Goal: Transaction & Acquisition: Purchase product/service

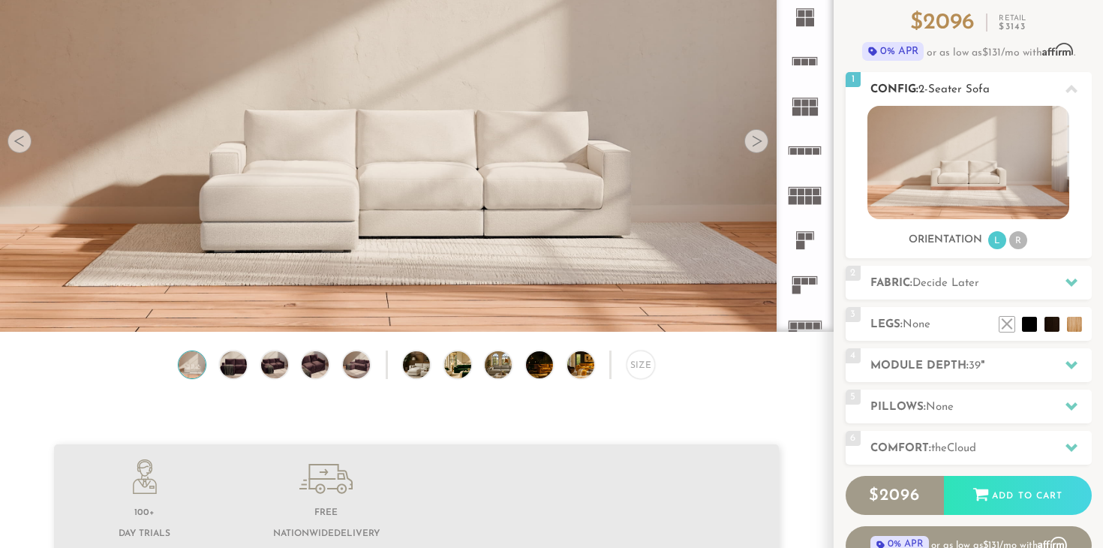
scroll to position [143, 0]
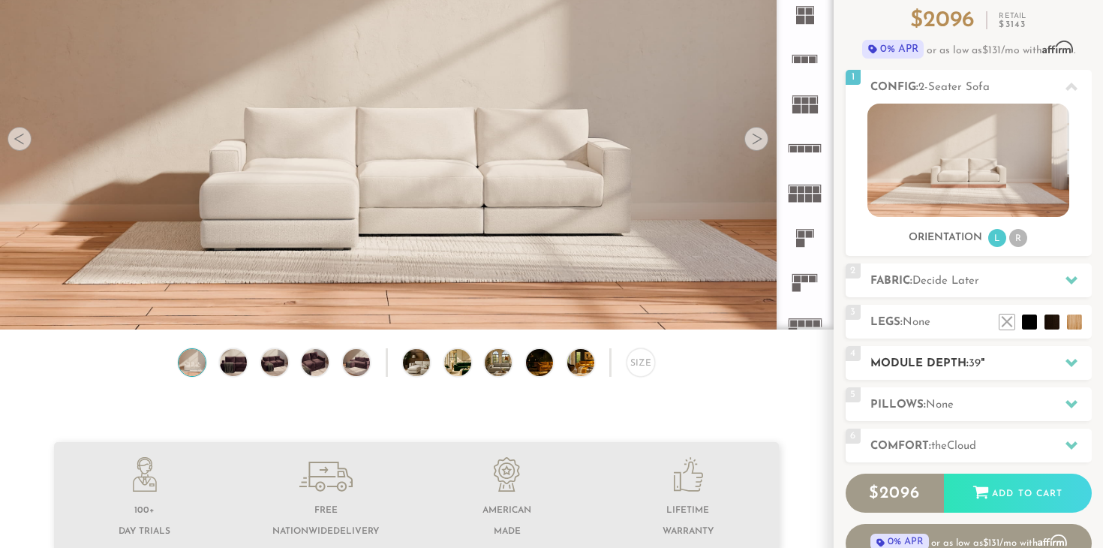
click at [1071, 361] on icon at bounding box center [1071, 362] width 12 height 12
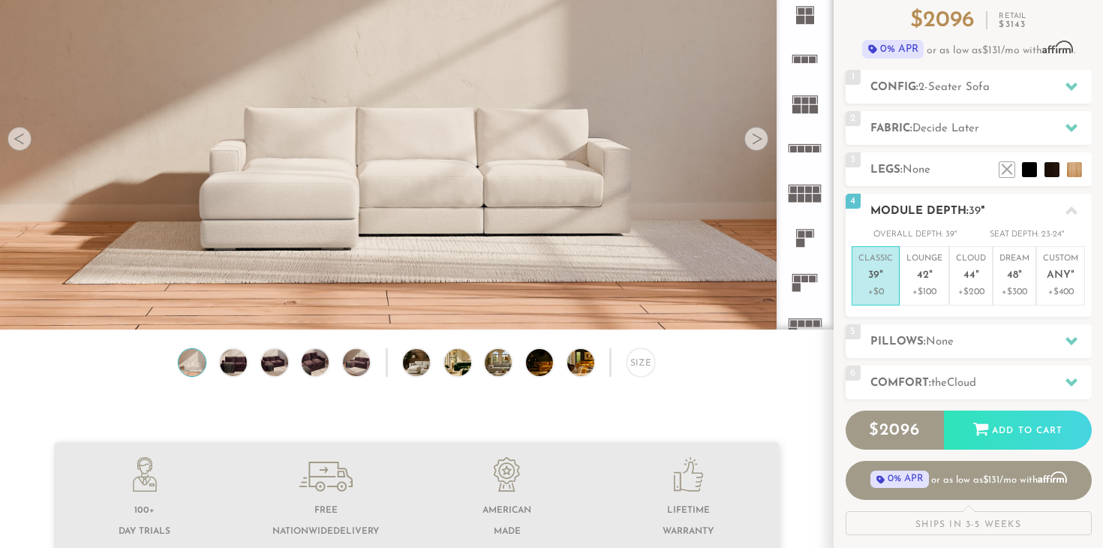
click at [1017, 211] on h2 "Module Depth: 39 "" at bounding box center [980, 211] width 221 height 17
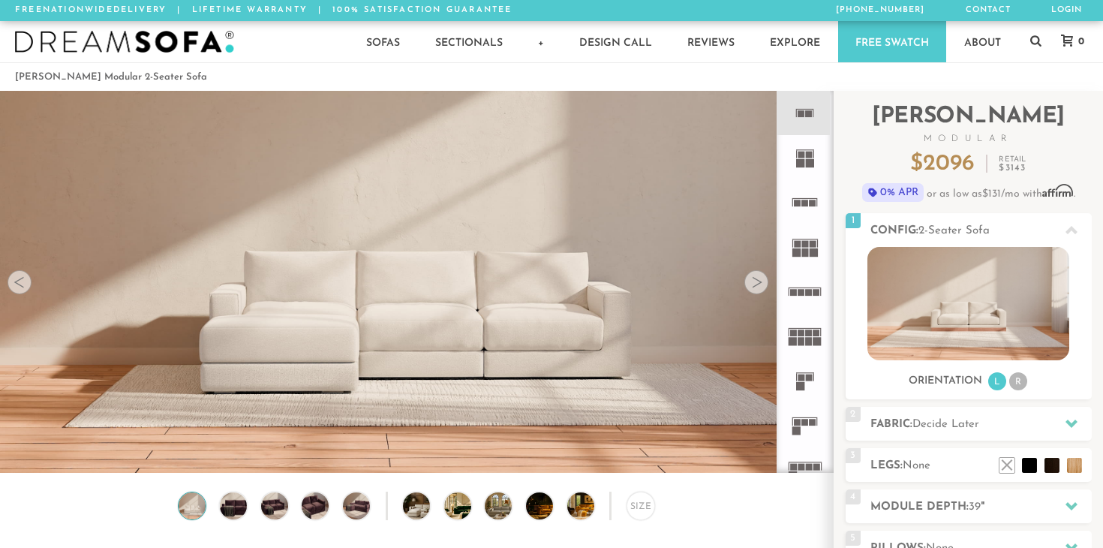
click at [806, 113] on rect at bounding box center [809, 113] width 7 height 7
click at [757, 284] on div at bounding box center [756, 282] width 24 height 24
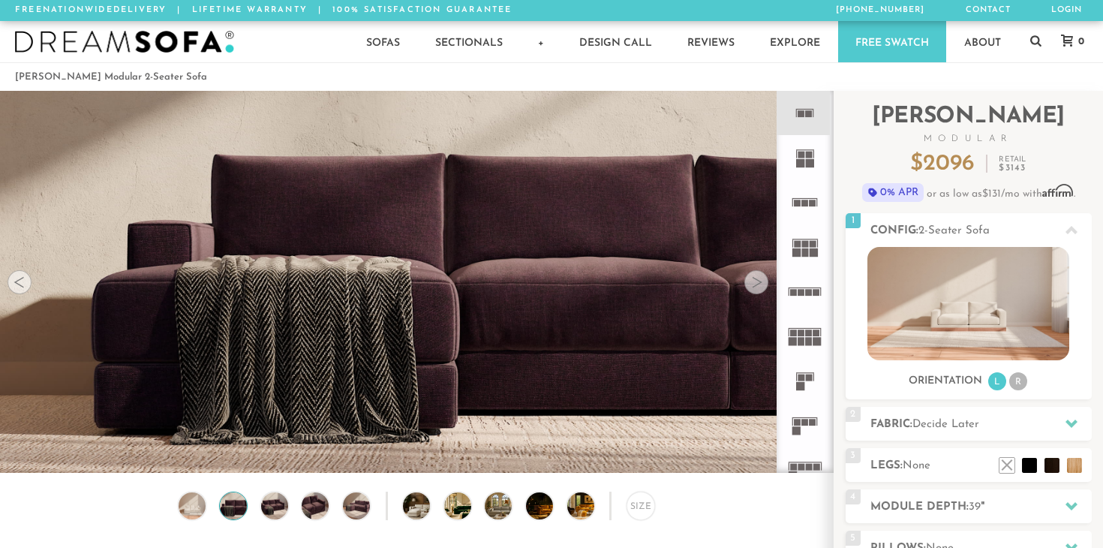
click at [757, 284] on div at bounding box center [756, 282] width 24 height 24
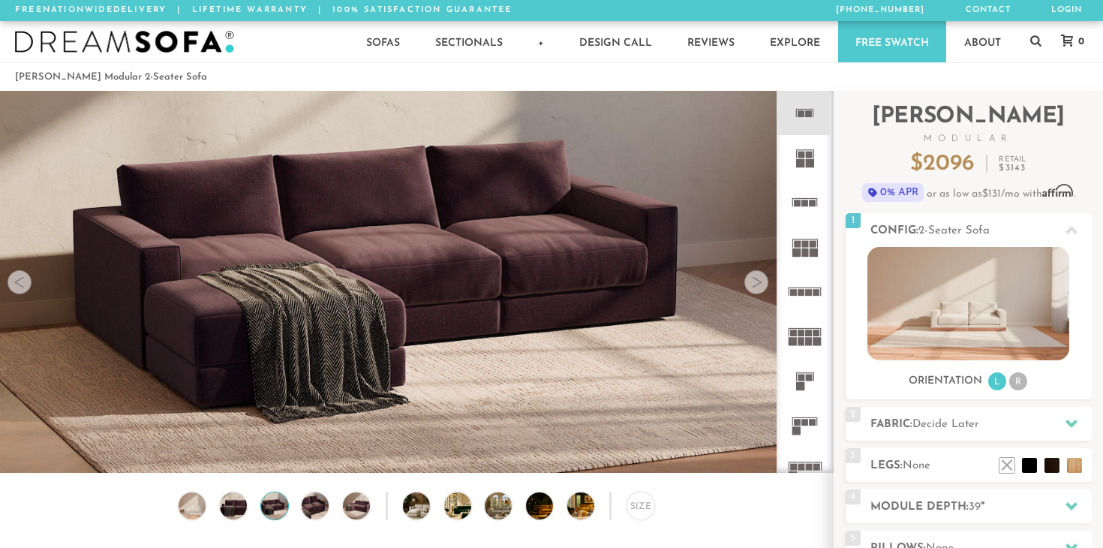
click at [757, 284] on div at bounding box center [756, 282] width 24 height 24
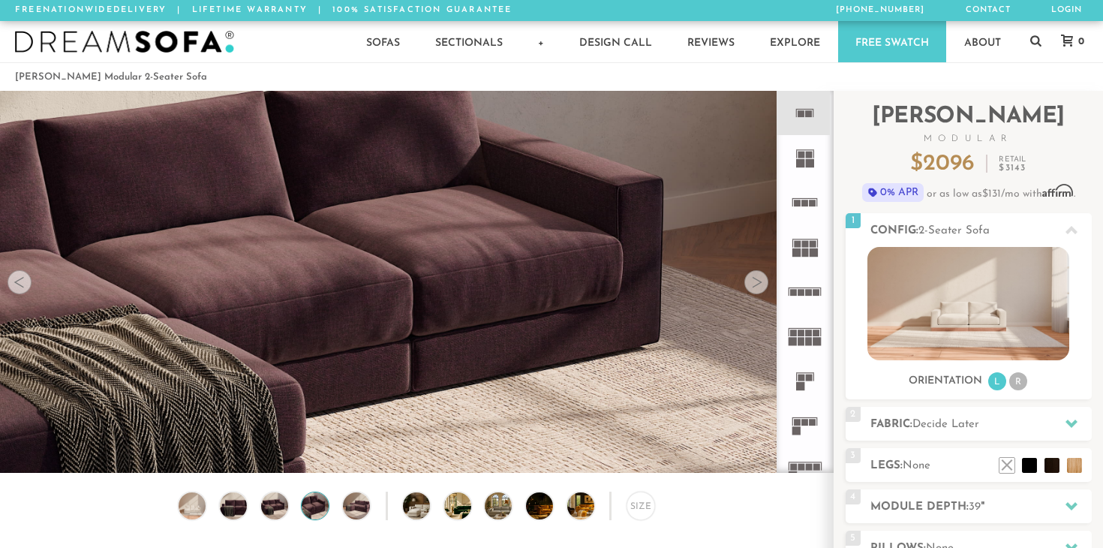
click at [757, 284] on div at bounding box center [756, 282] width 24 height 24
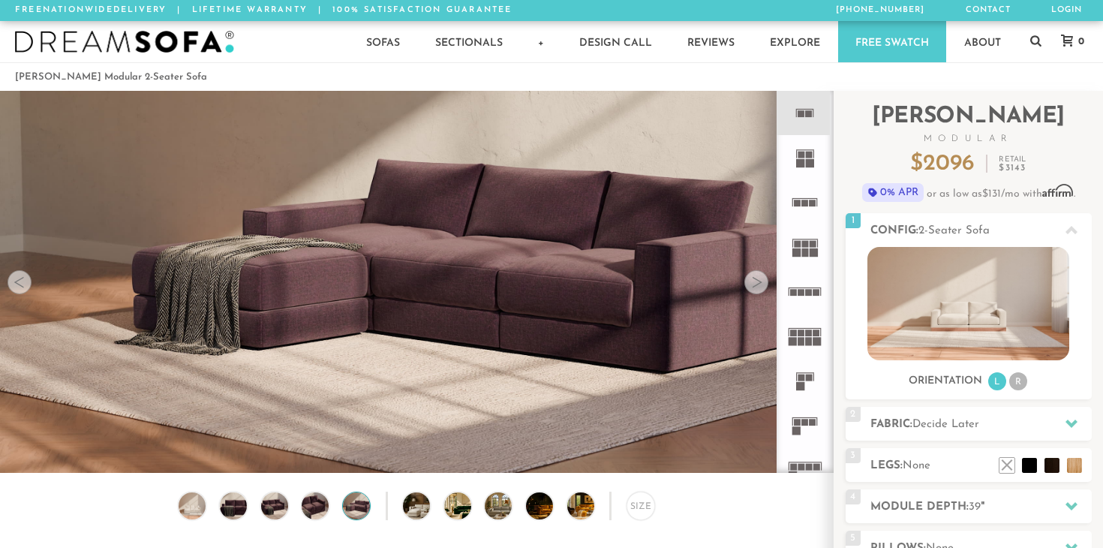
click at [757, 284] on div at bounding box center [756, 282] width 24 height 24
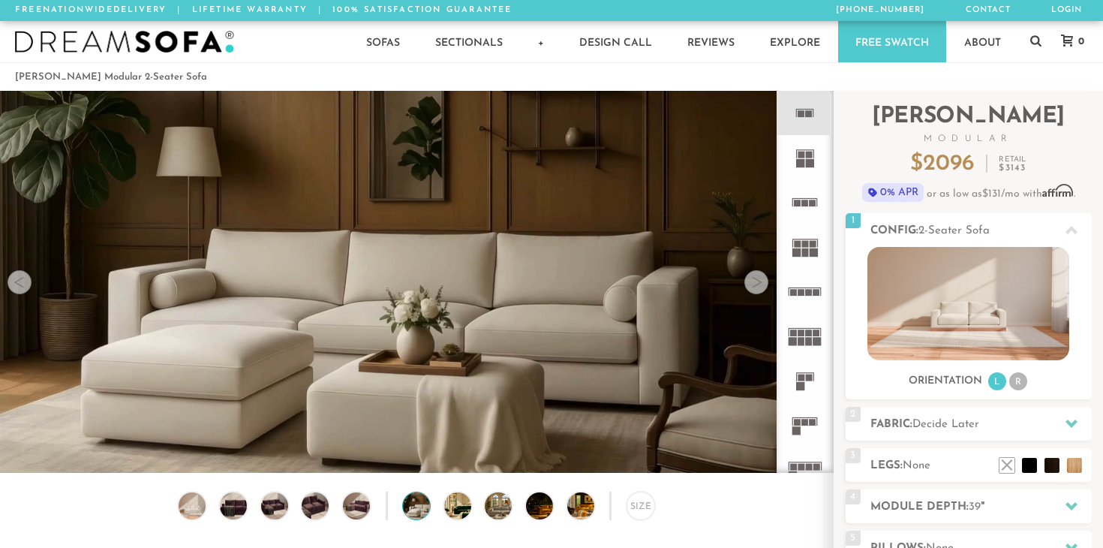
click at [757, 284] on div at bounding box center [756, 282] width 24 height 24
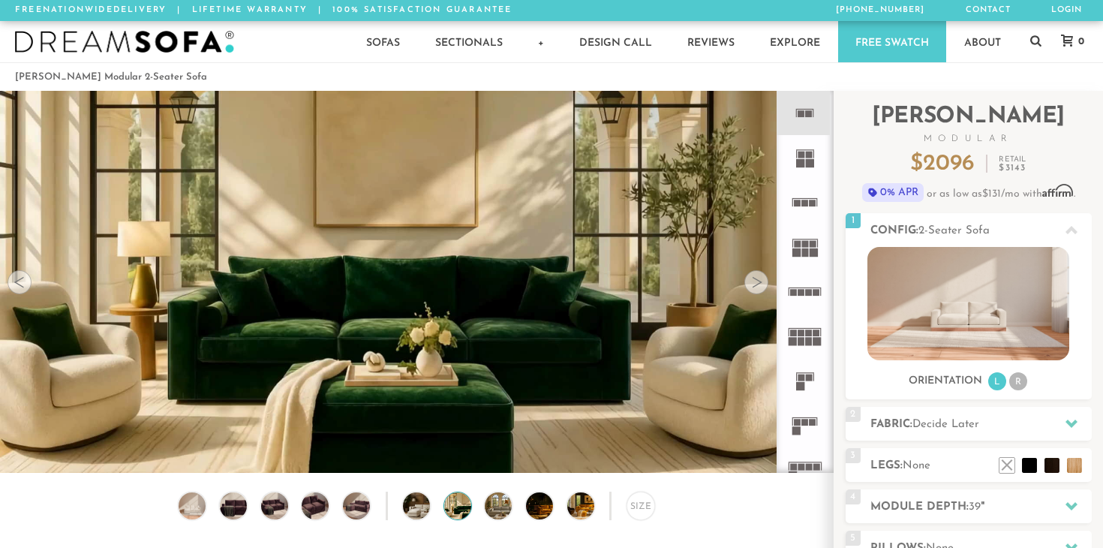
click at [757, 284] on div at bounding box center [756, 282] width 24 height 24
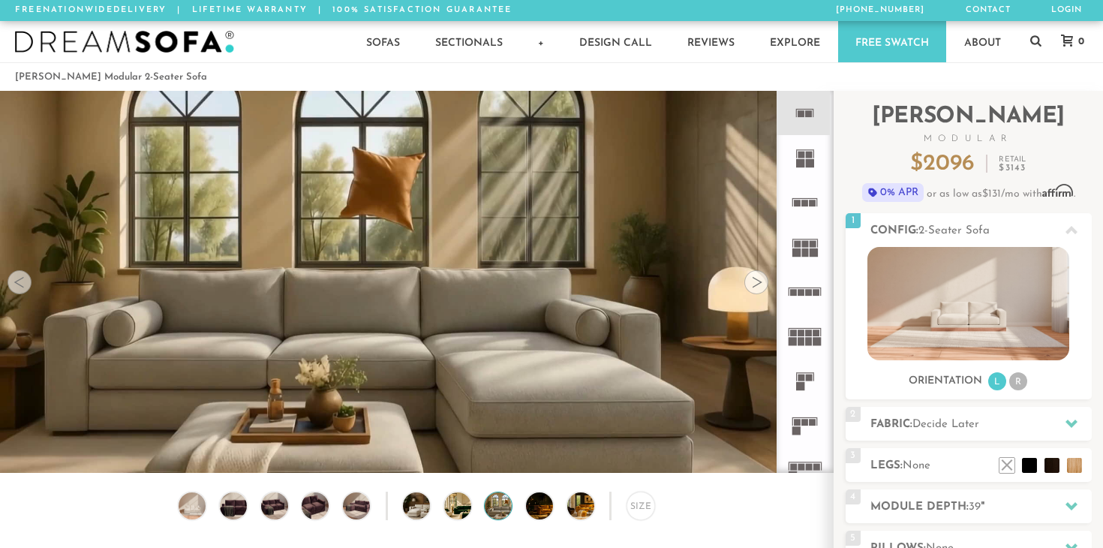
click at [757, 284] on div at bounding box center [756, 282] width 24 height 24
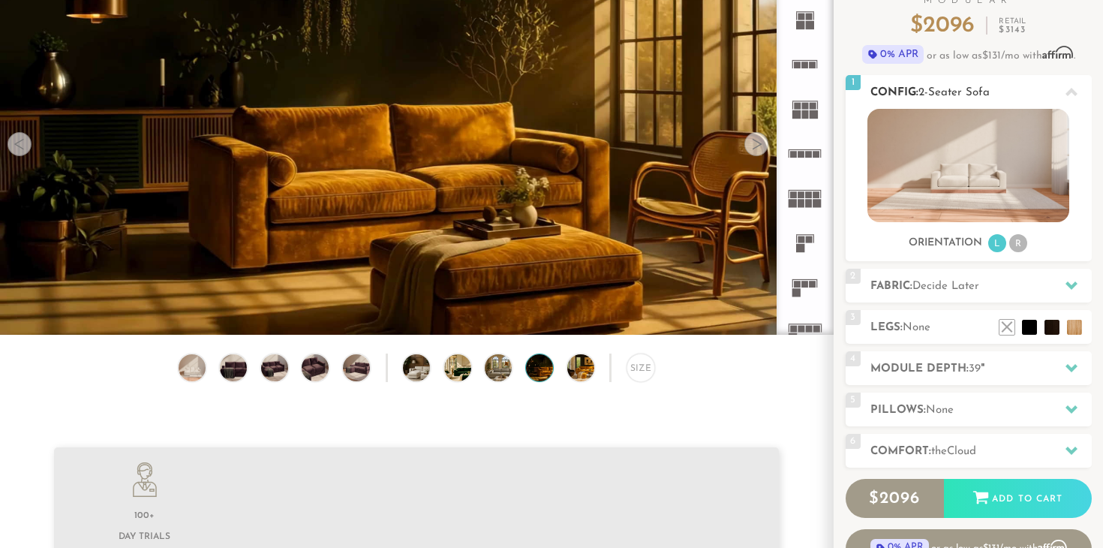
scroll to position [146, 0]
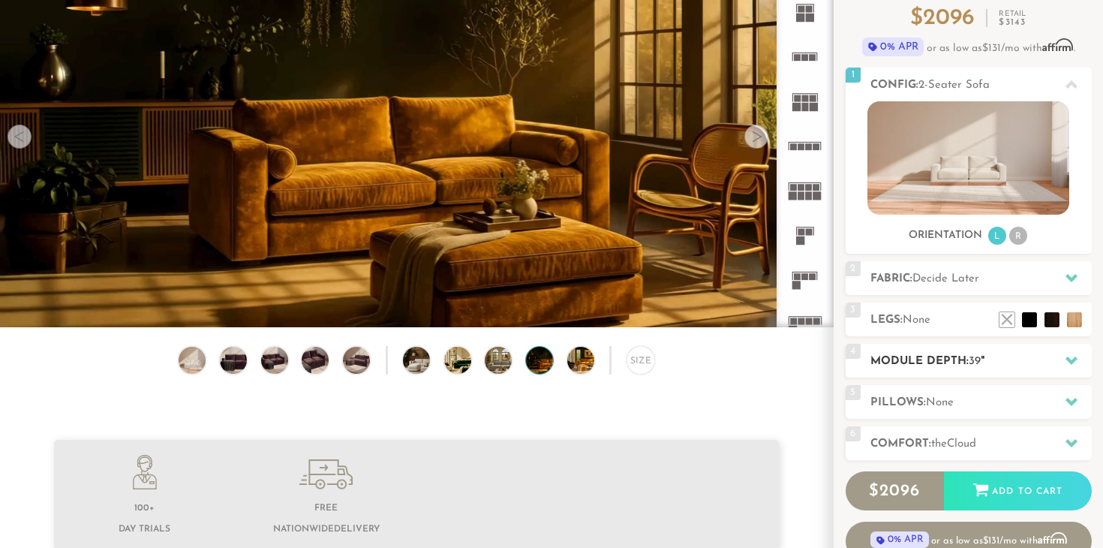
click at [1069, 359] on icon at bounding box center [1071, 360] width 12 height 8
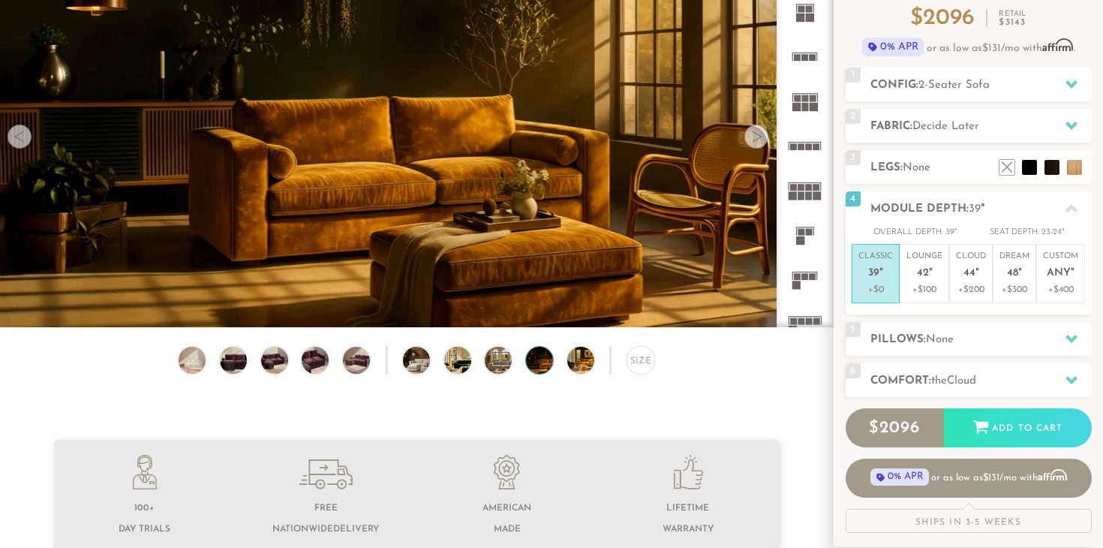
click at [845, 449] on div "Introducing Landon Modular $ 2096 Retail $ 3143 $ 2096 Retail $ 3143 0% APR or …" at bounding box center [968, 238] width 246 height 587
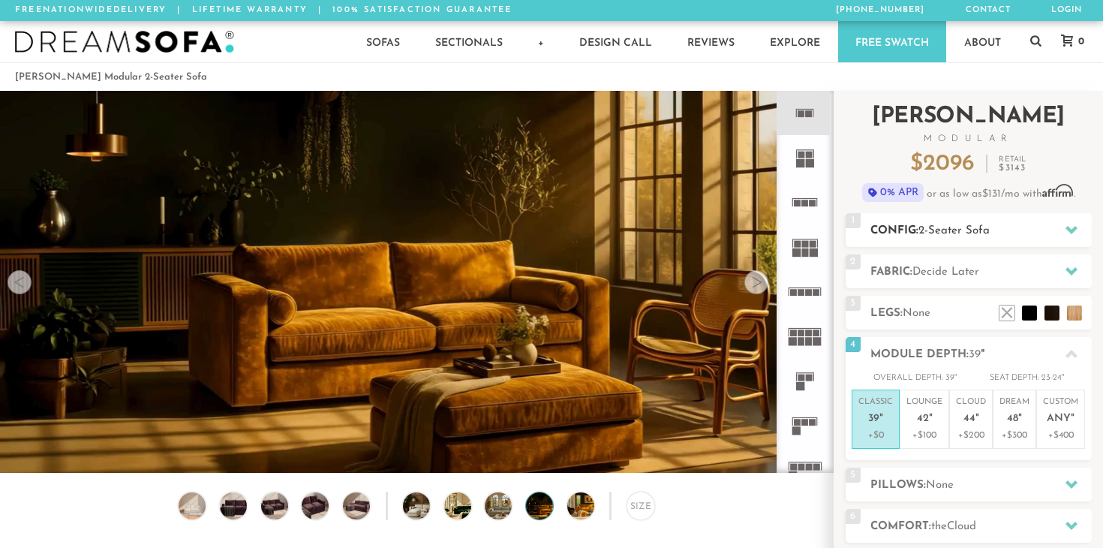
scroll to position [0, 0]
click at [1069, 230] on icon at bounding box center [1071, 230] width 12 height 8
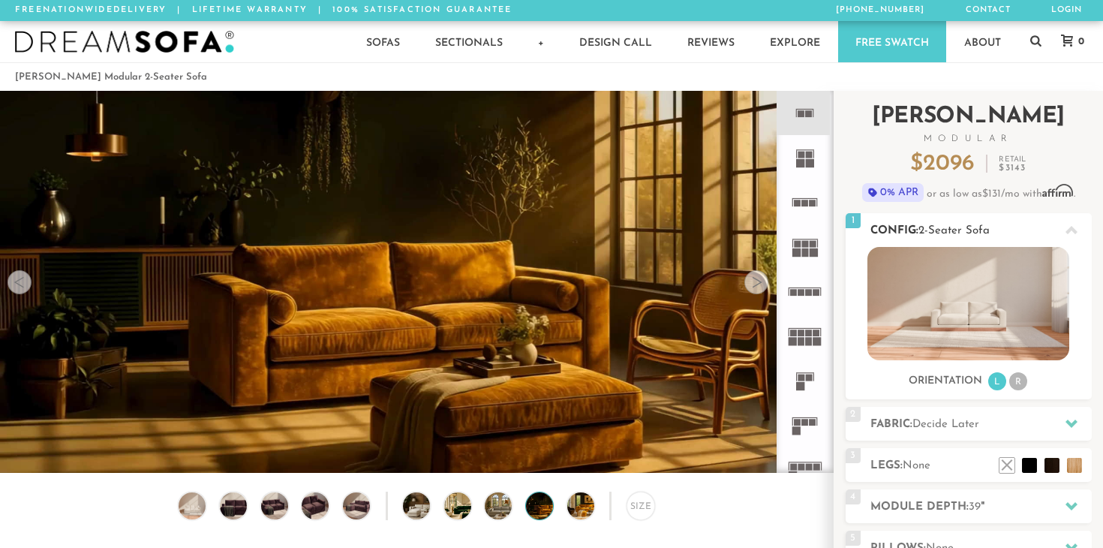
click at [1020, 380] on li "R" at bounding box center [1018, 381] width 18 height 18
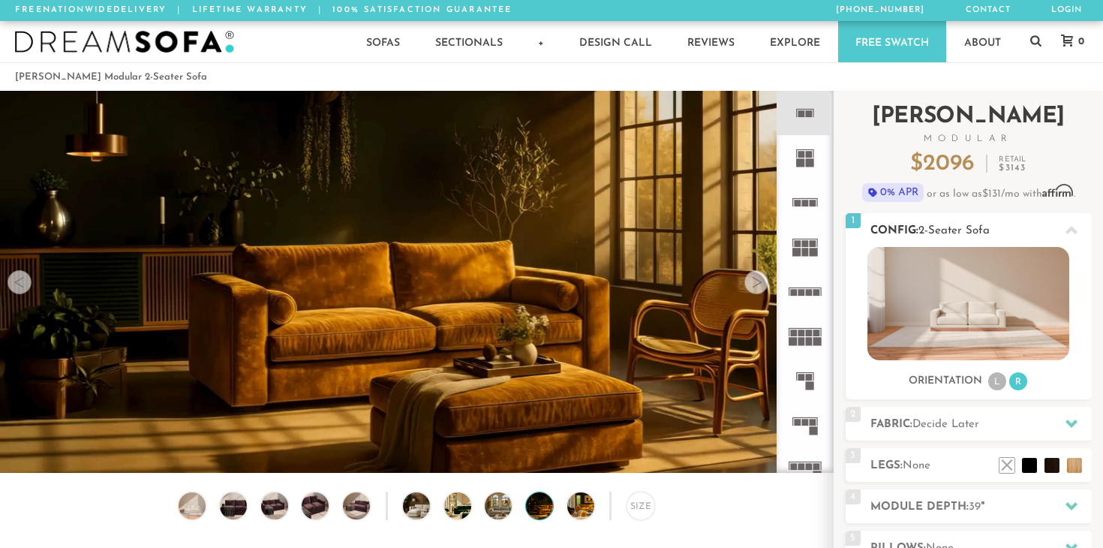
click at [995, 381] on li "L" at bounding box center [997, 381] width 18 height 18
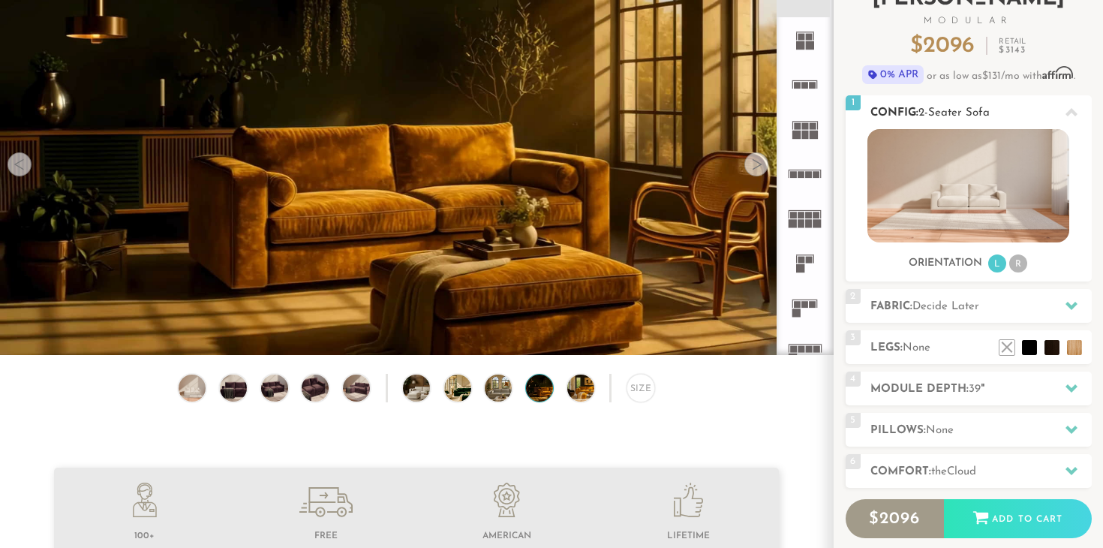
scroll to position [127, 0]
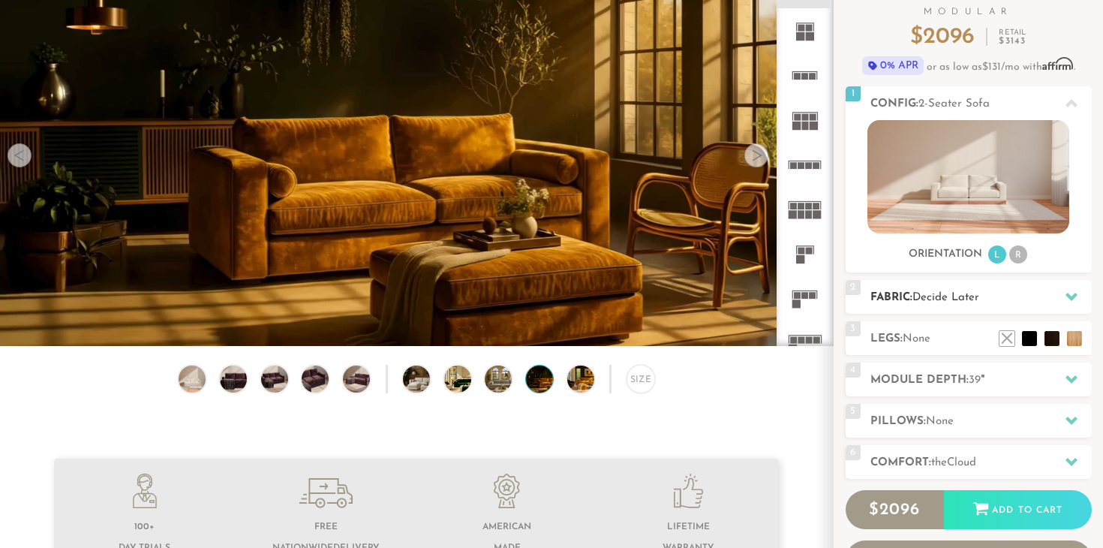
click at [1067, 293] on icon at bounding box center [1071, 296] width 12 height 12
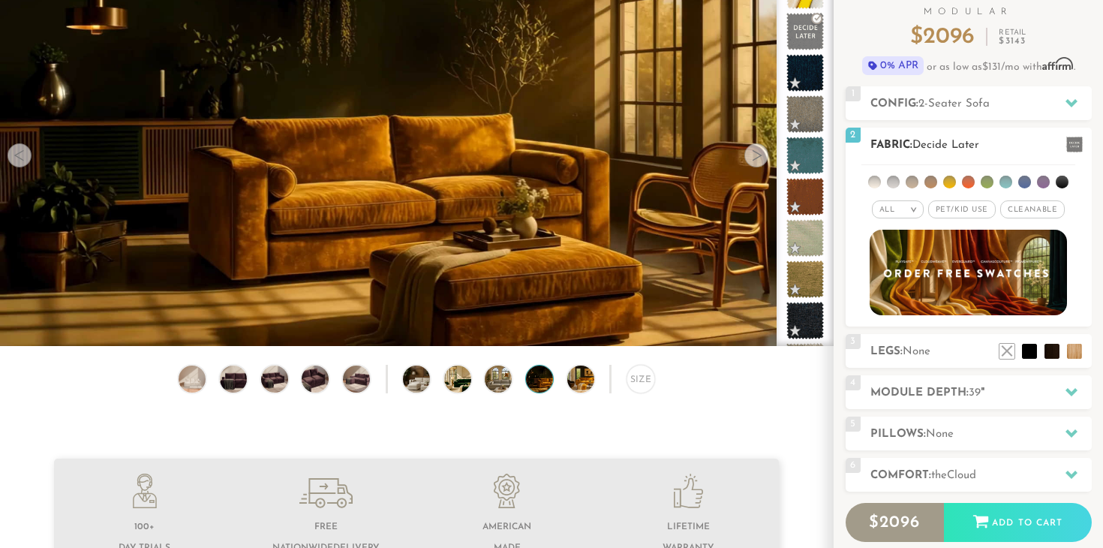
click at [932, 182] on li at bounding box center [930, 182] width 13 height 13
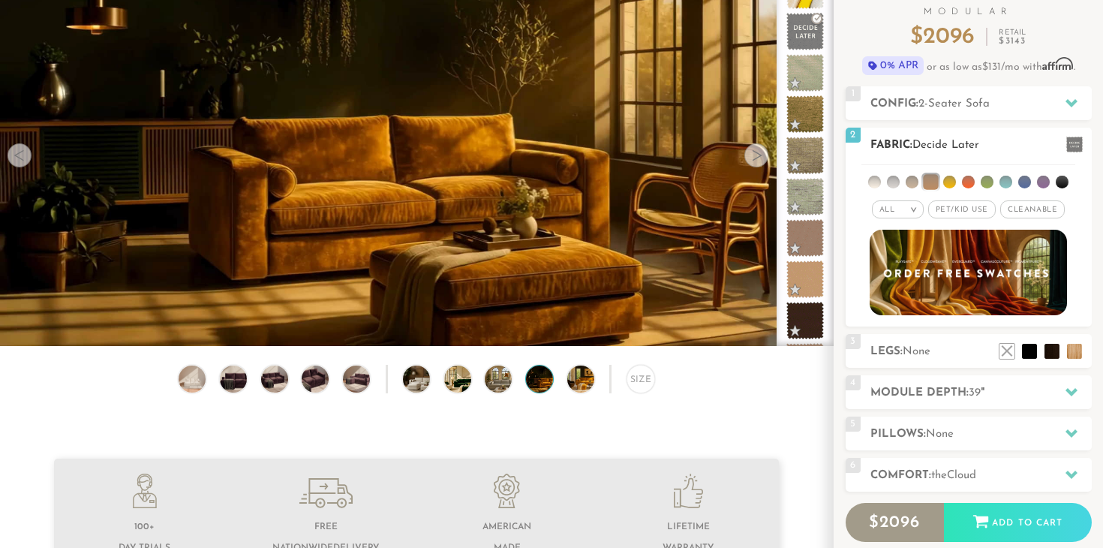
click at [1062, 182] on li at bounding box center [1062, 182] width 13 height 13
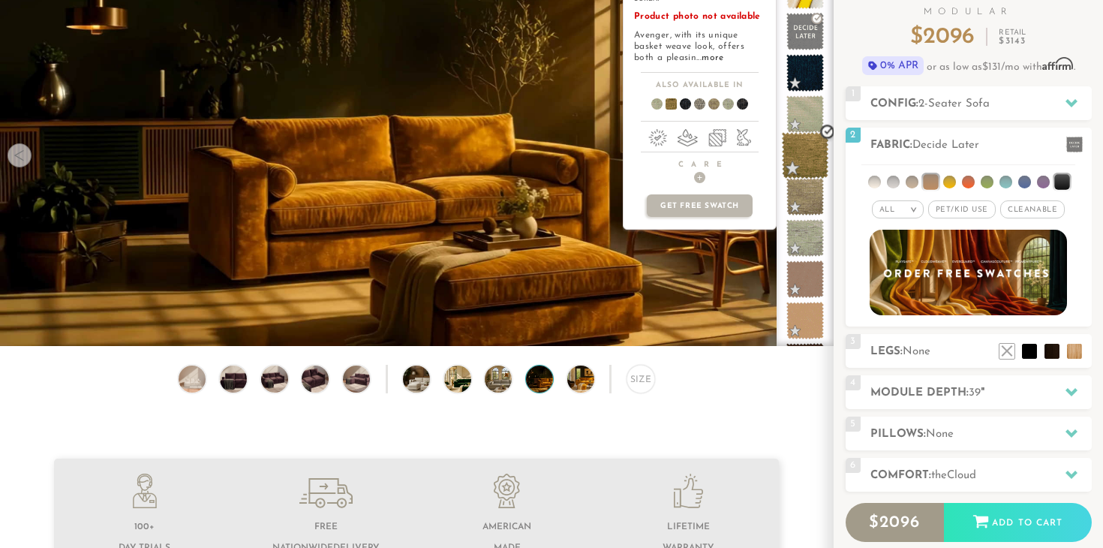
click at [799, 157] on span at bounding box center [805, 155] width 47 height 47
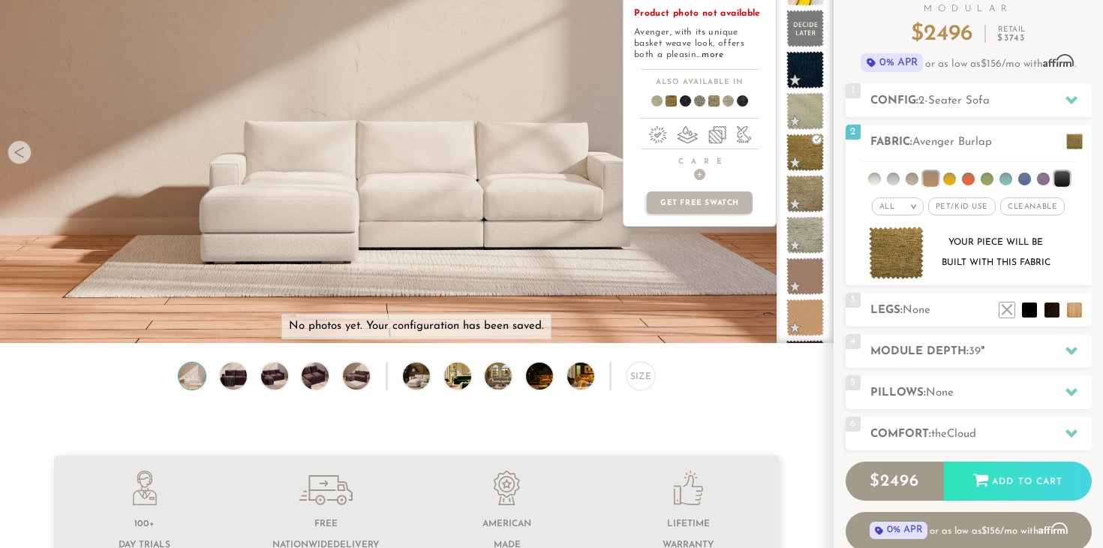
scroll to position [130, 0]
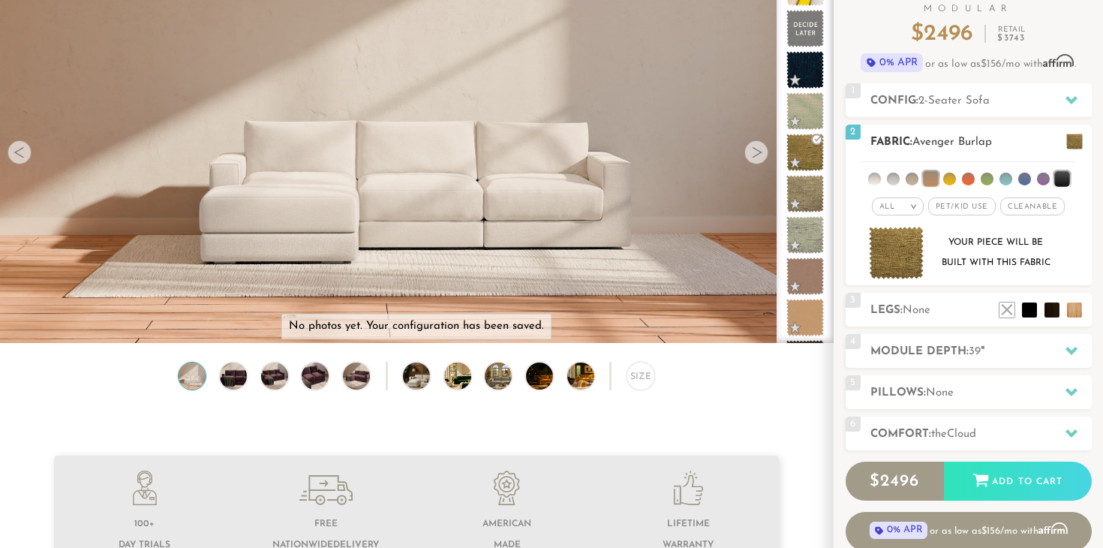
click at [911, 177] on li at bounding box center [911, 179] width 13 height 13
click at [911, 177] on li at bounding box center [911, 178] width 15 height 15
click at [911, 177] on li at bounding box center [911, 179] width 13 height 13
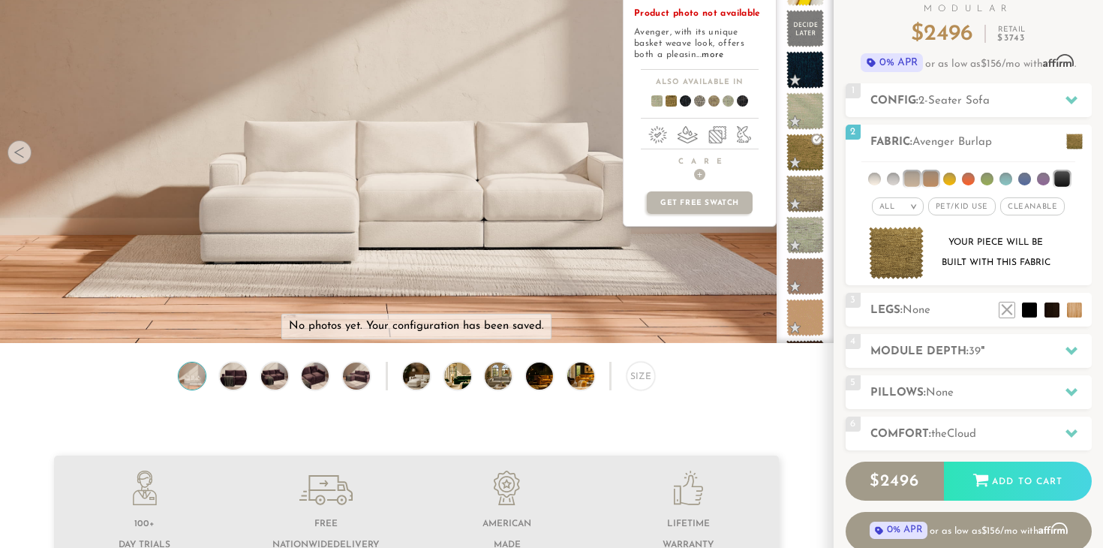
click at [672, 101] on span at bounding box center [665, 104] width 58 height 56
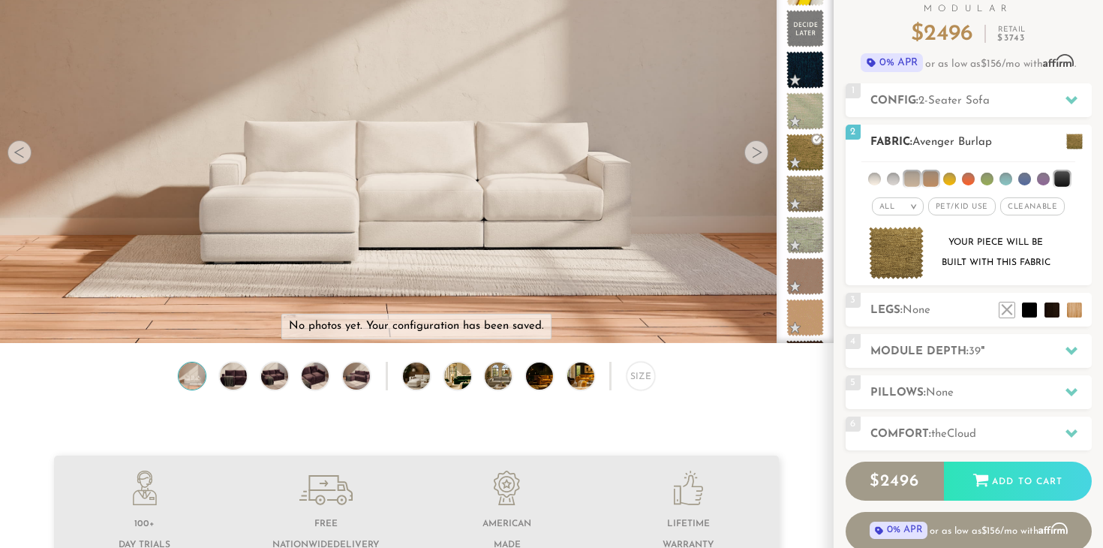
click at [930, 179] on li at bounding box center [930, 178] width 15 height 15
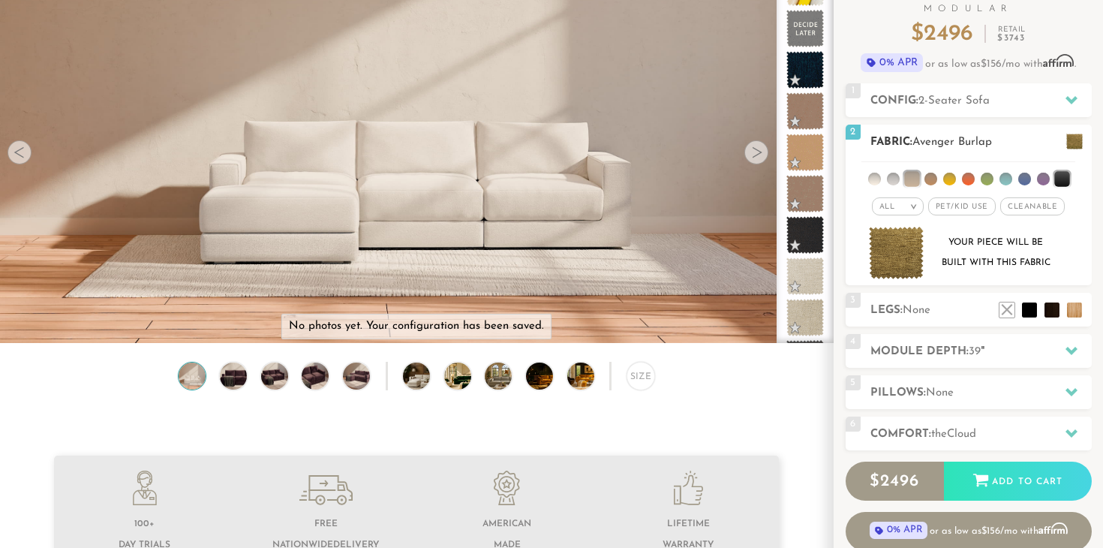
click at [911, 177] on li at bounding box center [911, 178] width 15 height 15
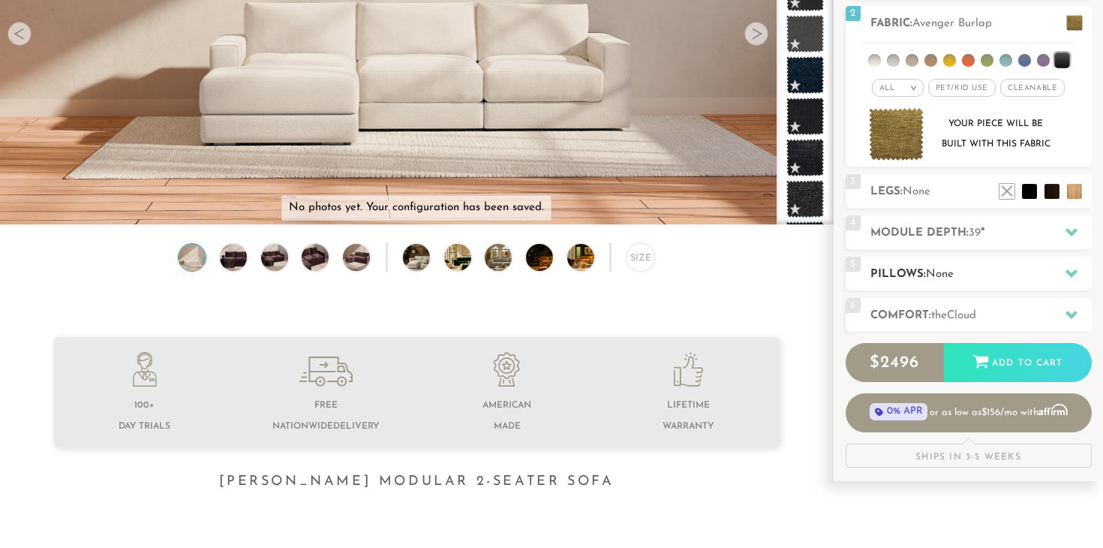
scroll to position [252, 0]
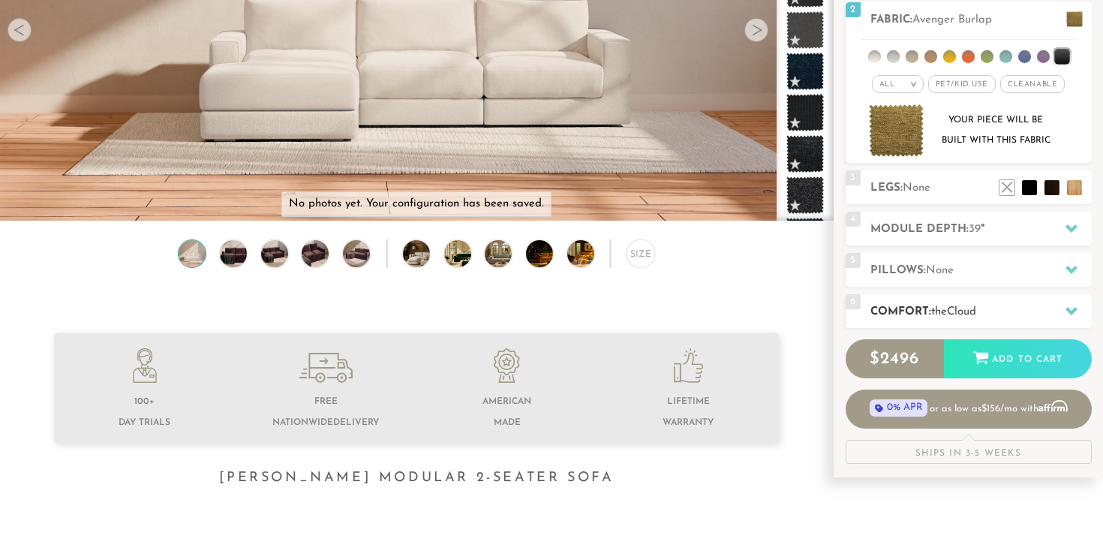
click at [1078, 312] on div at bounding box center [1072, 311] width 32 height 31
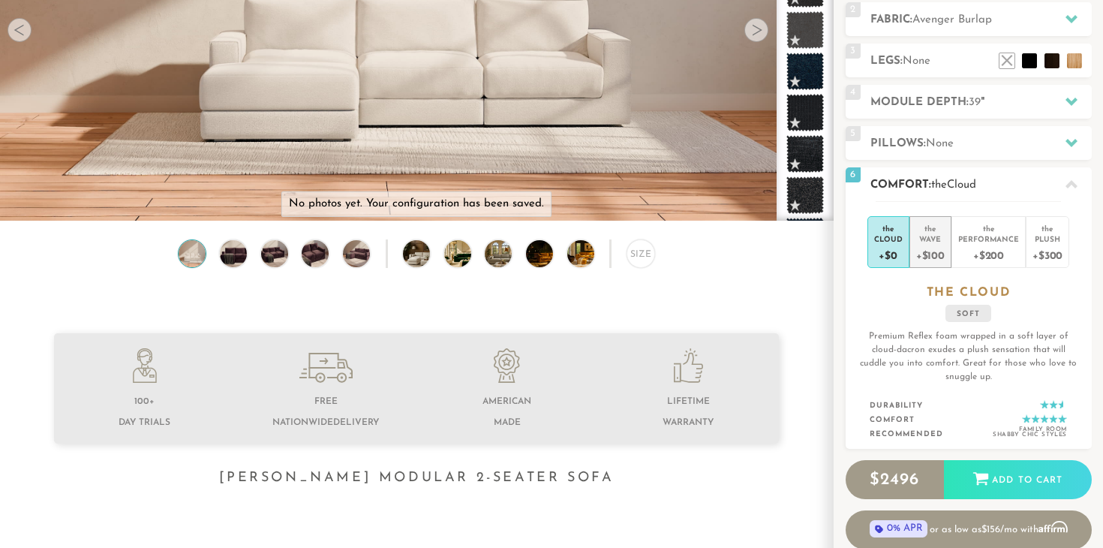
click at [939, 252] on div "+$100" at bounding box center [930, 255] width 29 height 22
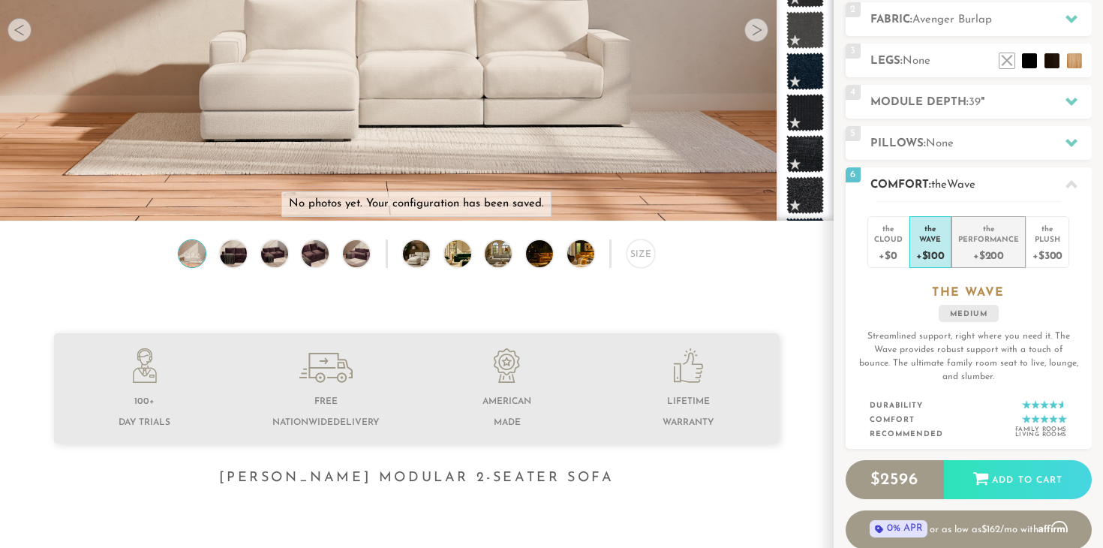
click at [993, 246] on div "+$200" at bounding box center [988, 255] width 61 height 22
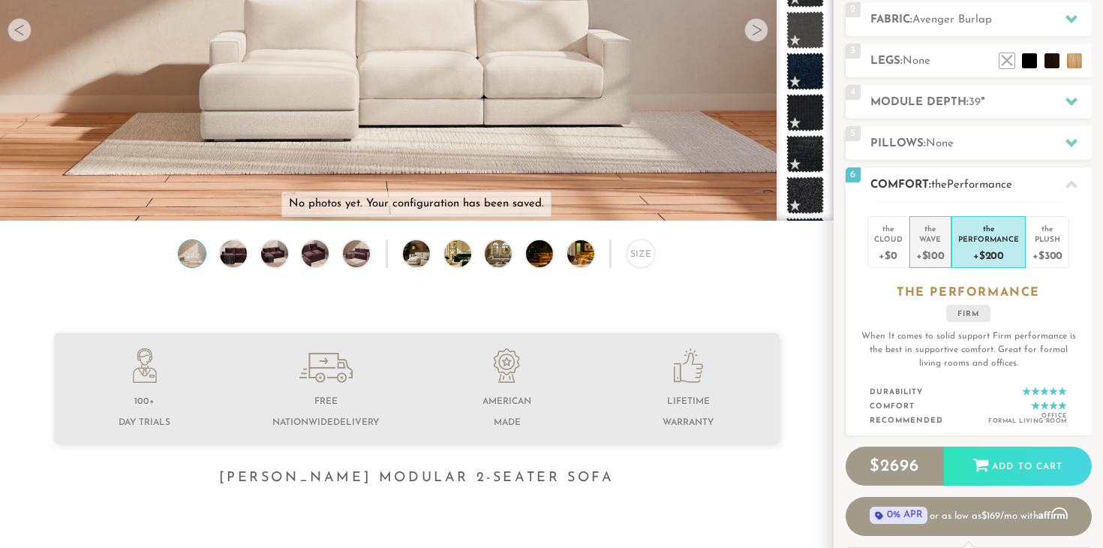
click at [939, 253] on div "+$100" at bounding box center [930, 255] width 29 height 22
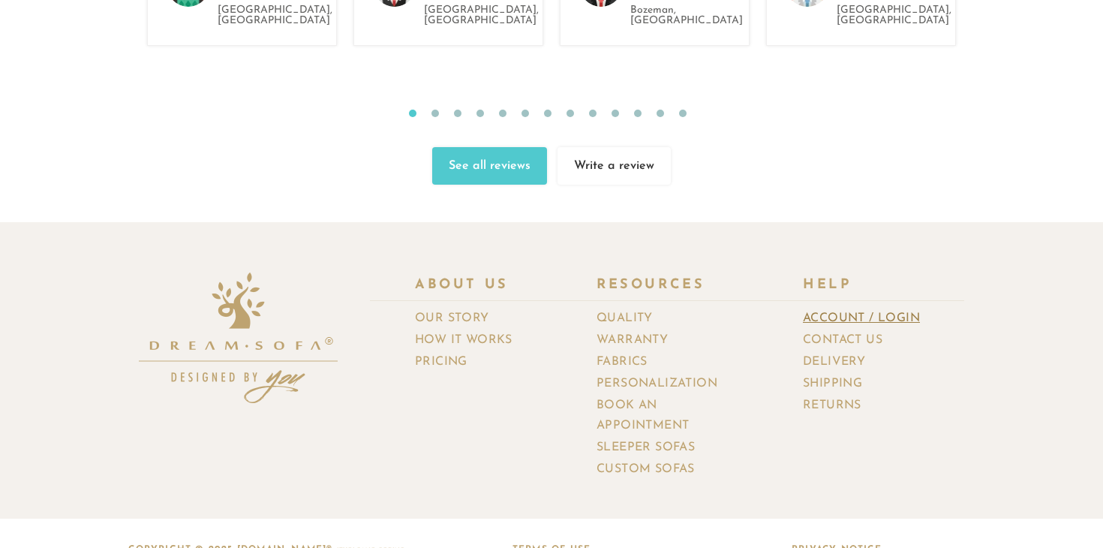
scroll to position [16134, 0]
click at [849, 330] on link "Contact Us" at bounding box center [848, 341] width 91 height 22
